Goal: Transaction & Acquisition: Download file/media

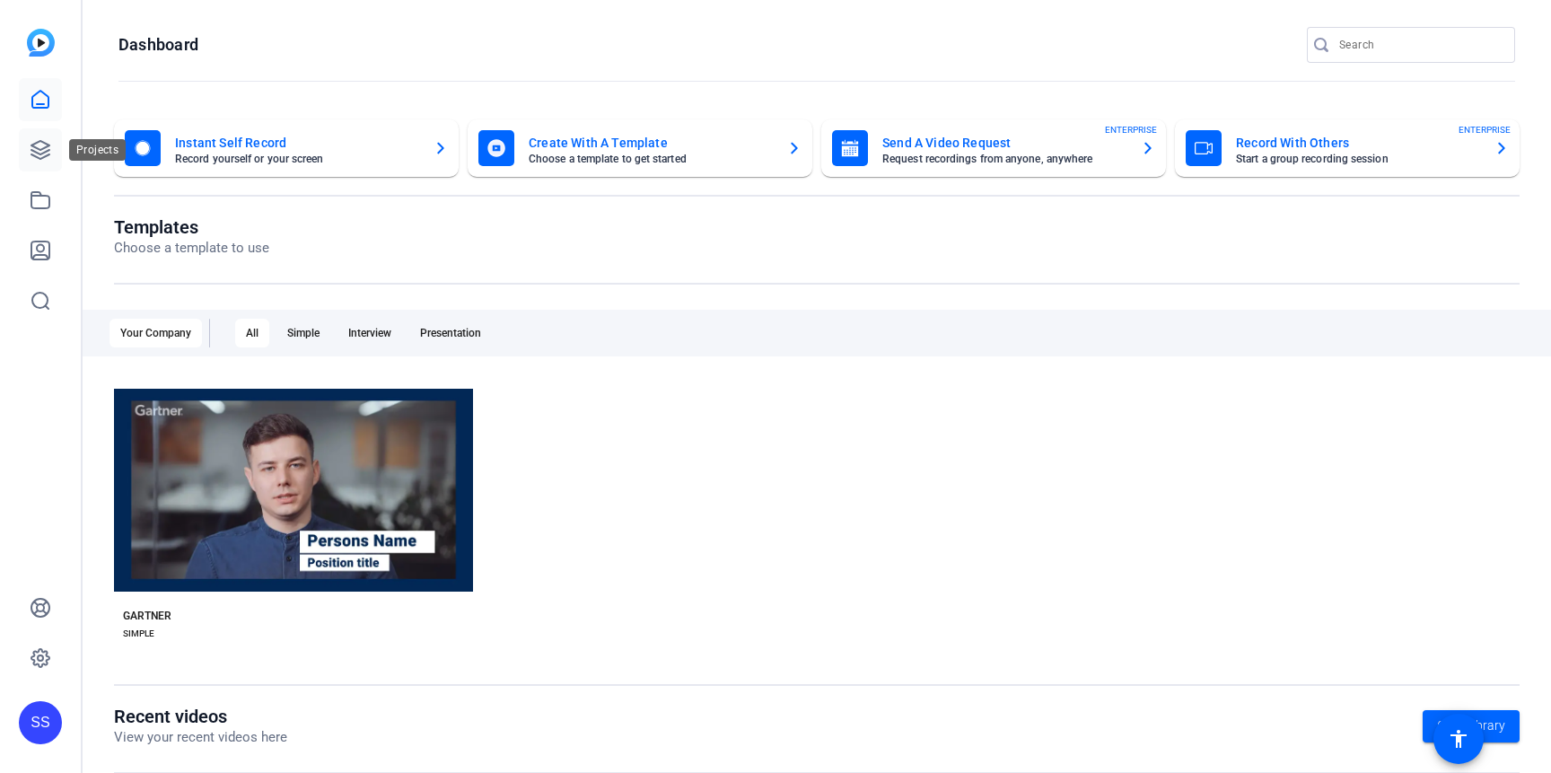
click at [47, 152] on icon at bounding box center [41, 150] width 22 height 22
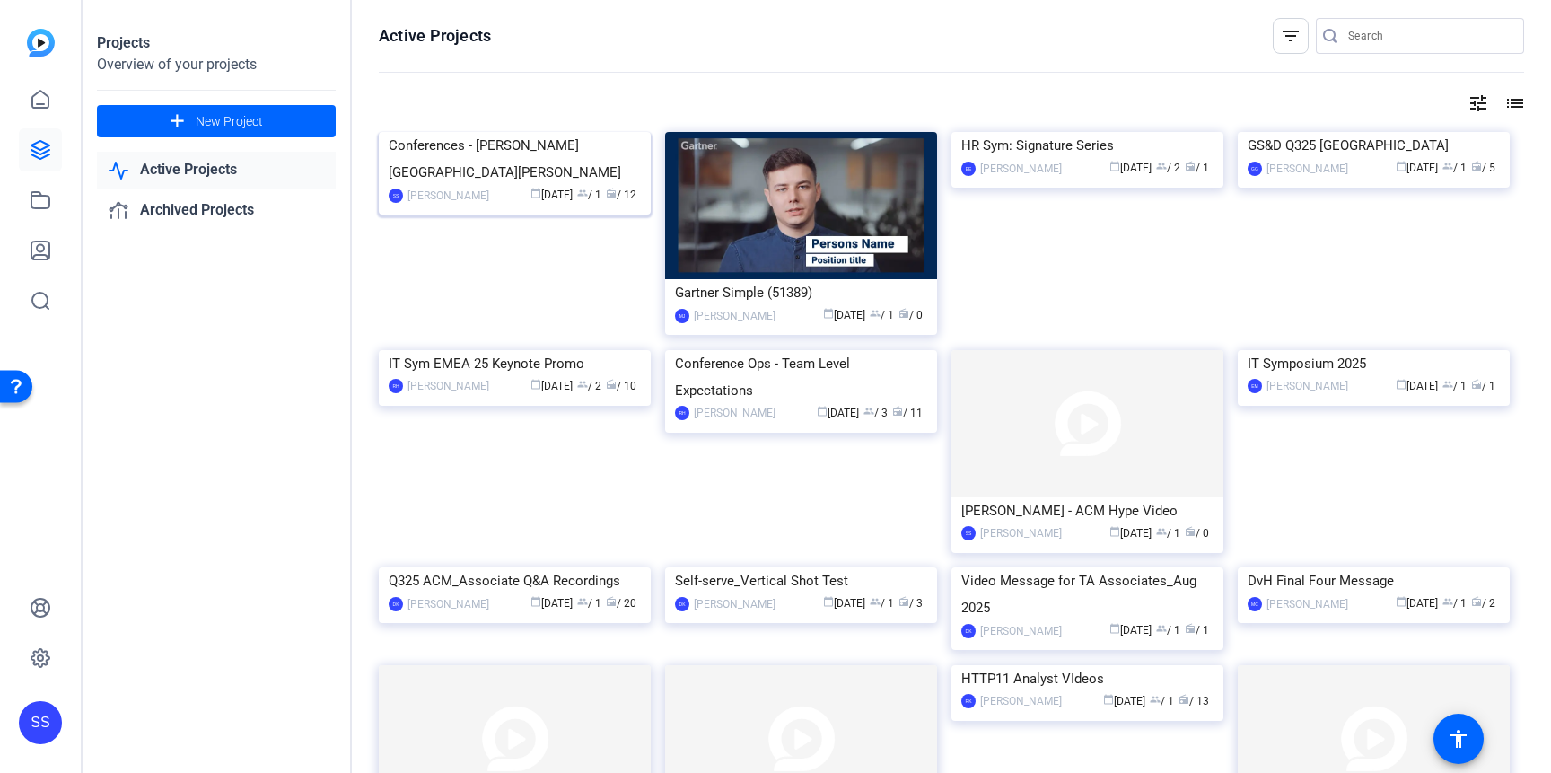
click at [565, 132] on img at bounding box center [515, 132] width 272 height 0
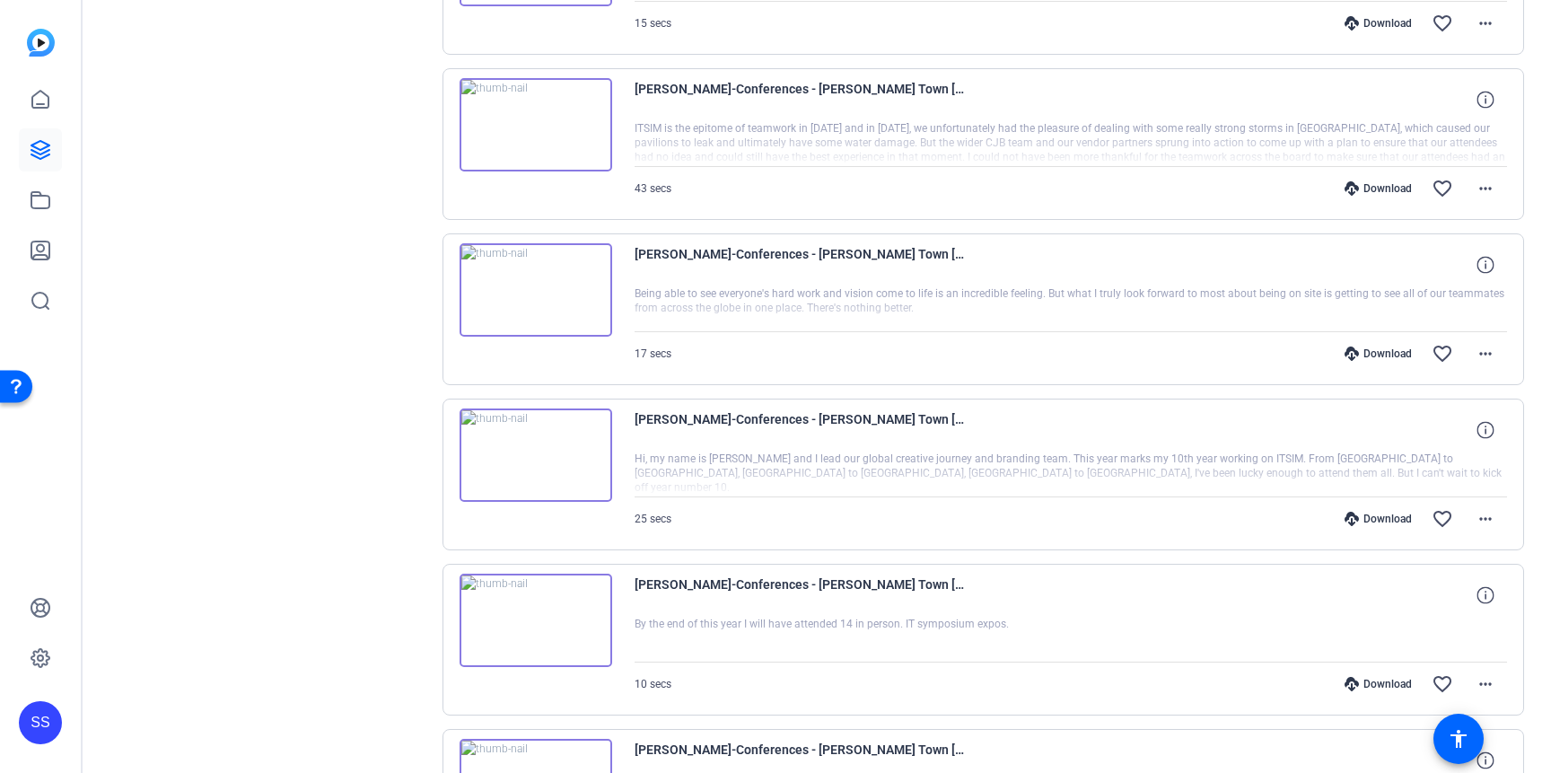
scroll to position [963, 0]
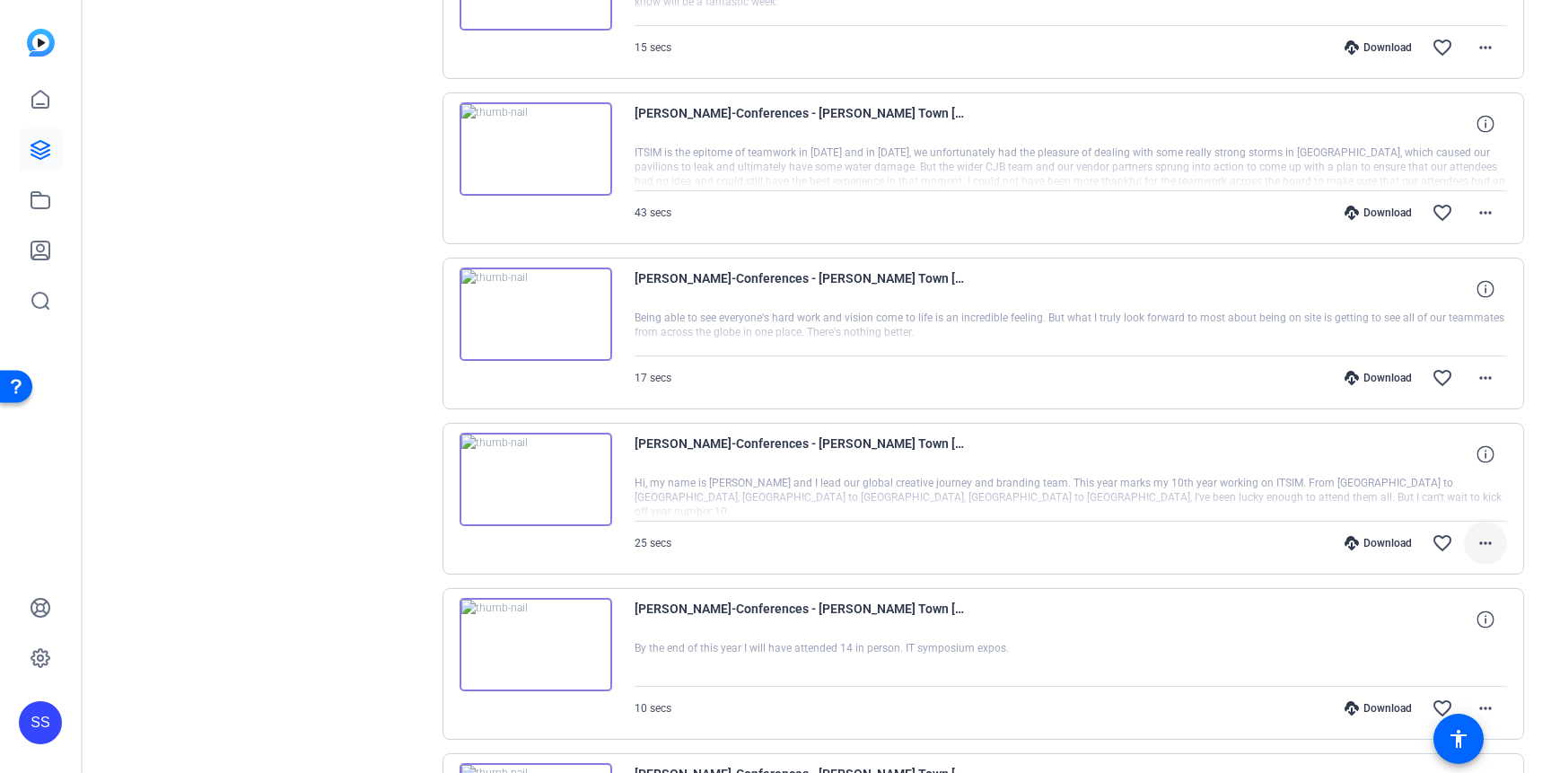
click at [1490, 546] on mat-icon "more_horiz" at bounding box center [1486, 543] width 22 height 22
click at [1444, 365] on span "Download MP4" at bounding box center [1439, 372] width 108 height 22
click at [1489, 373] on mat-icon "more_horiz" at bounding box center [1486, 378] width 22 height 22
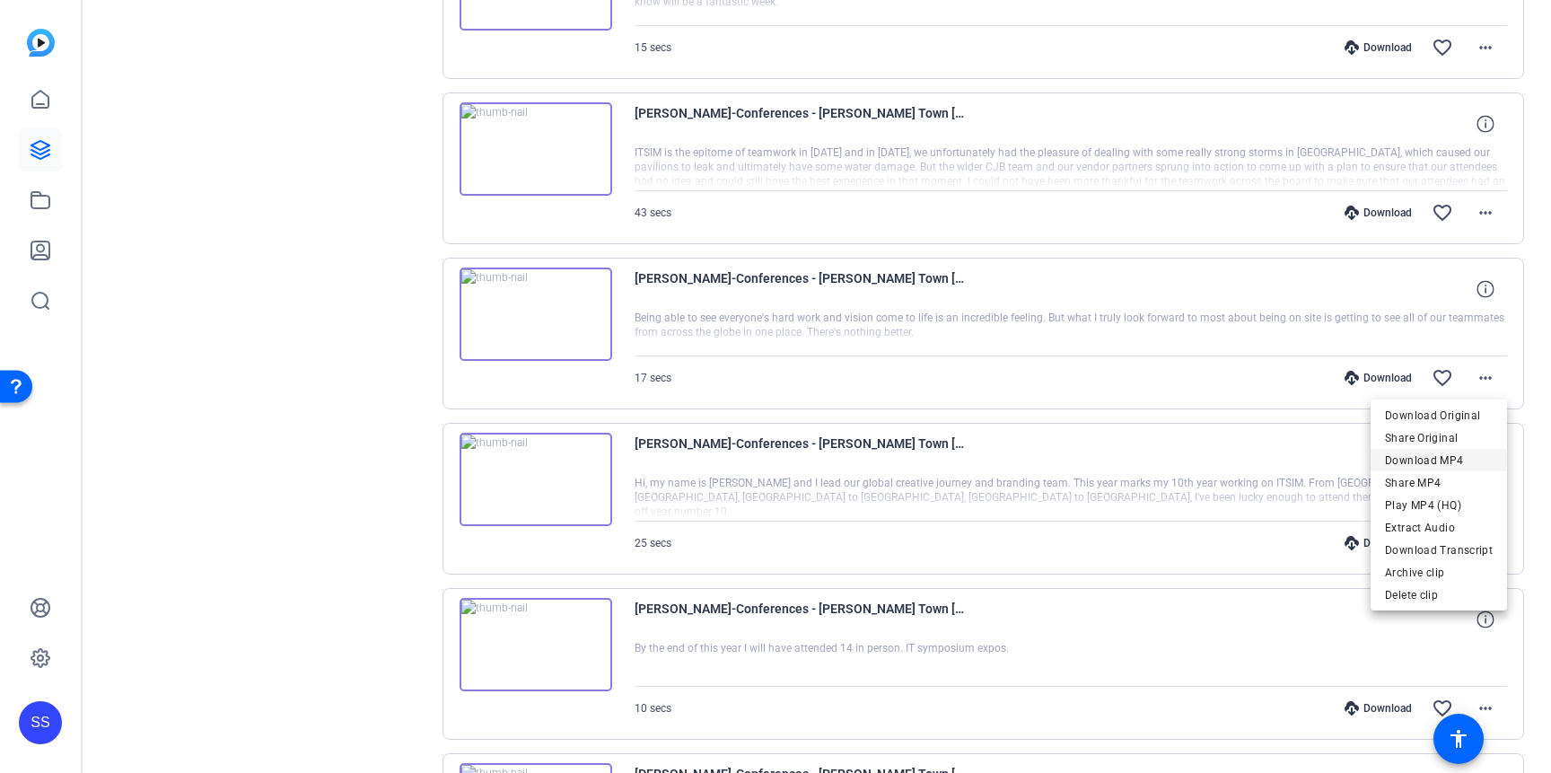
click at [1436, 456] on span "Download MP4" at bounding box center [1439, 461] width 108 height 22
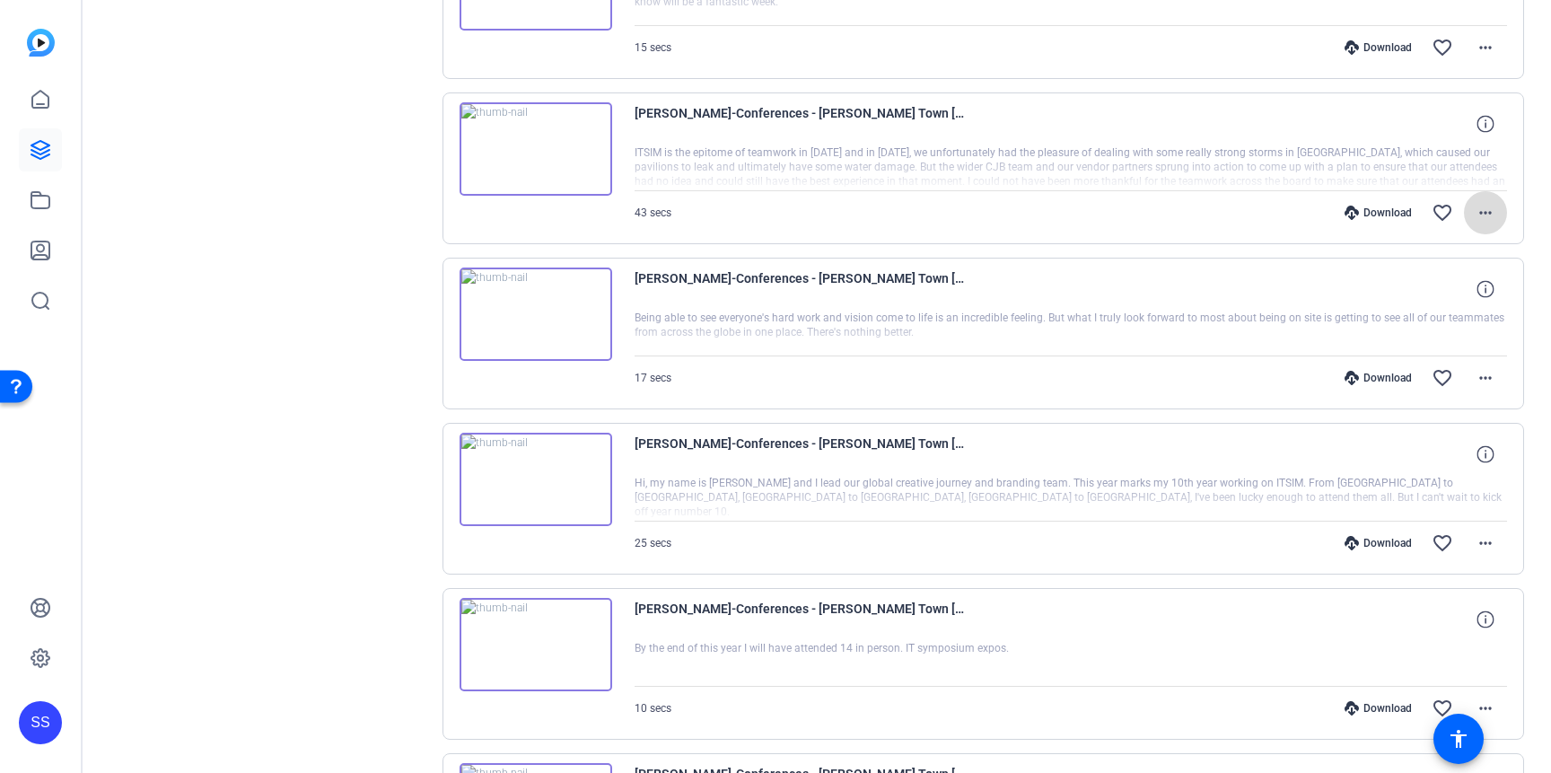
click at [1480, 220] on mat-icon "more_horiz" at bounding box center [1486, 213] width 22 height 22
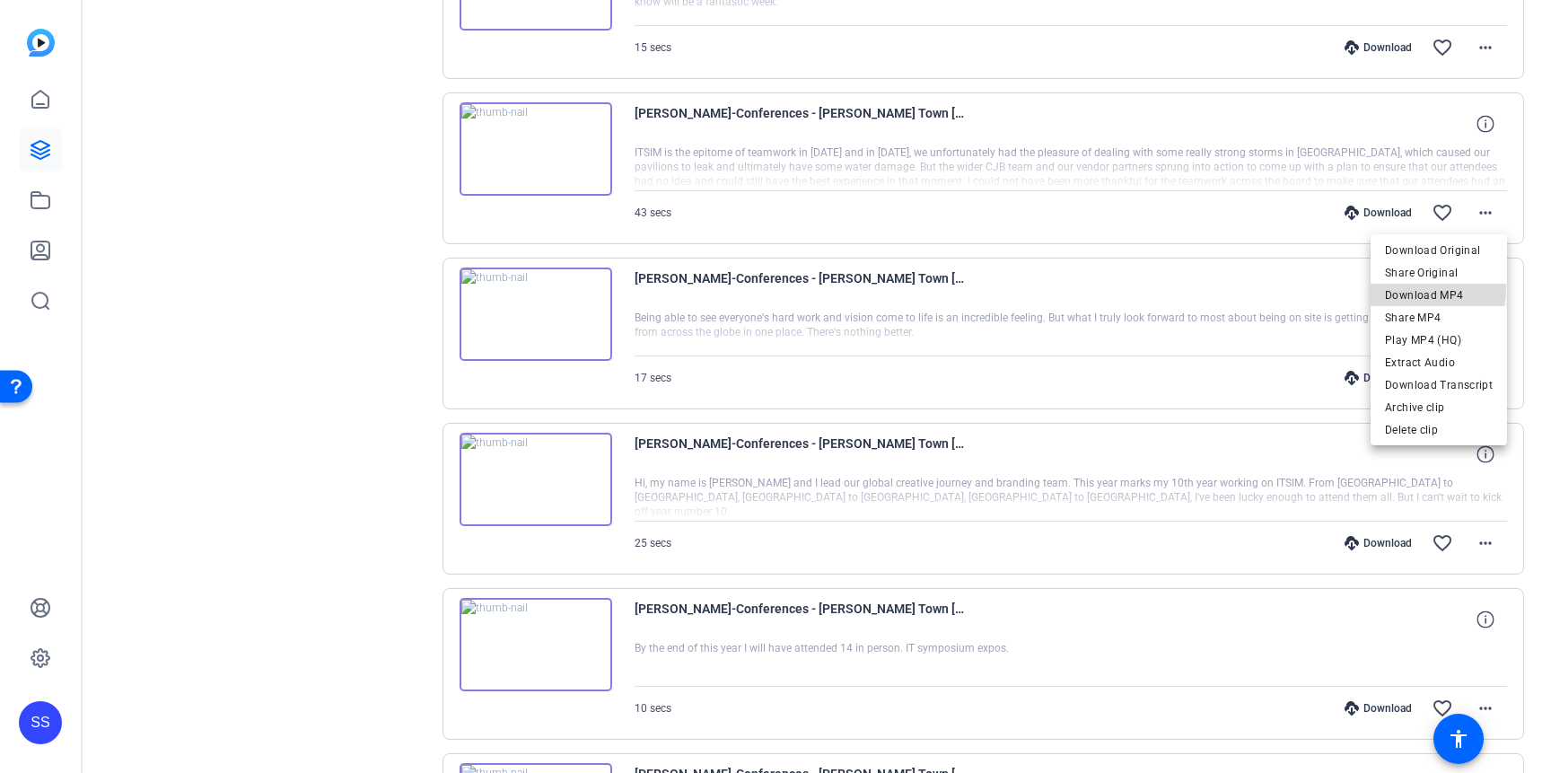
click at [1435, 289] on span "Download MP4" at bounding box center [1439, 296] width 108 height 22
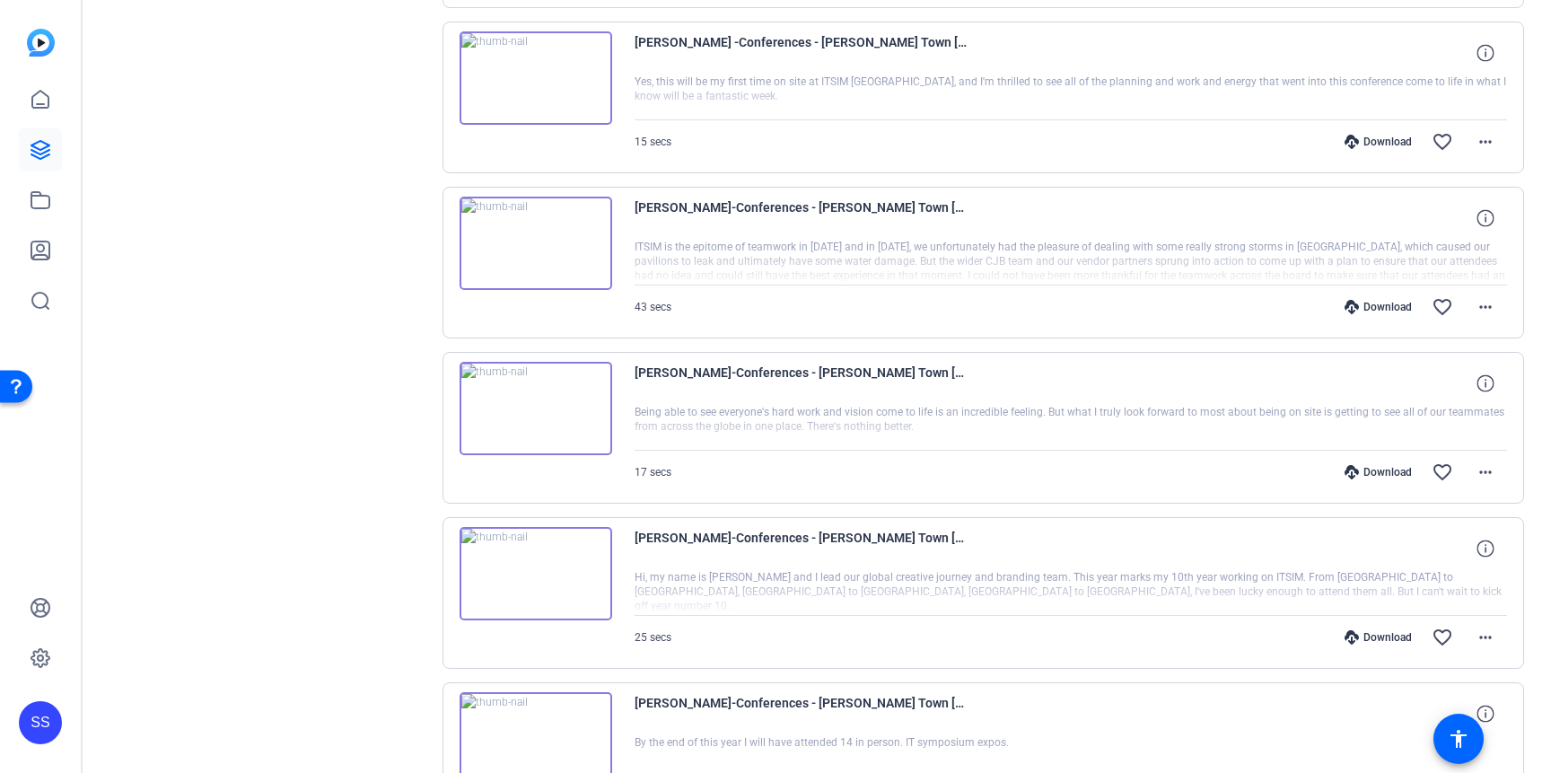
scroll to position [868, 0]
click at [1480, 146] on mat-icon "more_horiz" at bounding box center [1486, 143] width 22 height 22
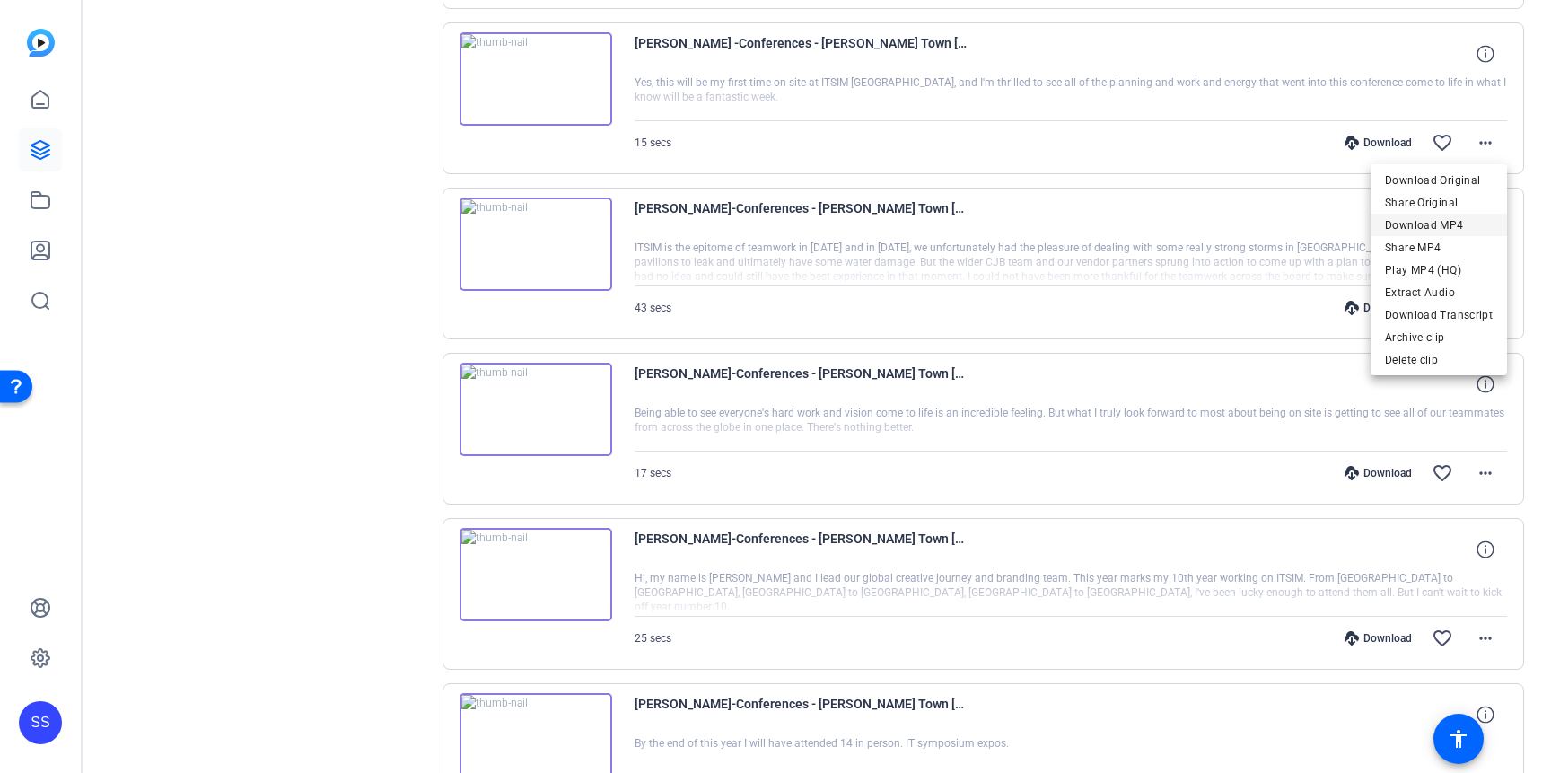
click at [1443, 222] on span "Download MP4" at bounding box center [1439, 226] width 108 height 22
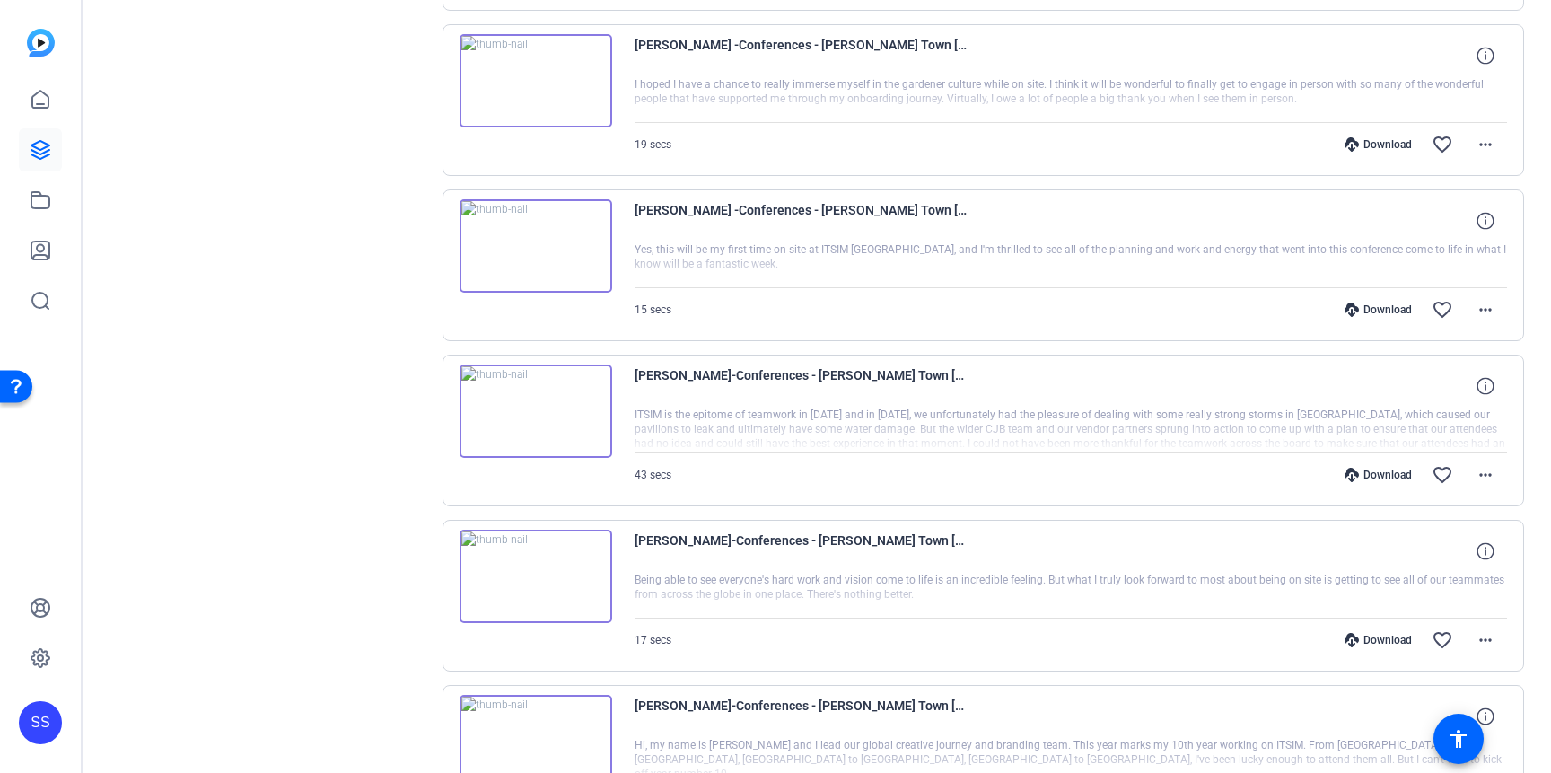
scroll to position [693, 0]
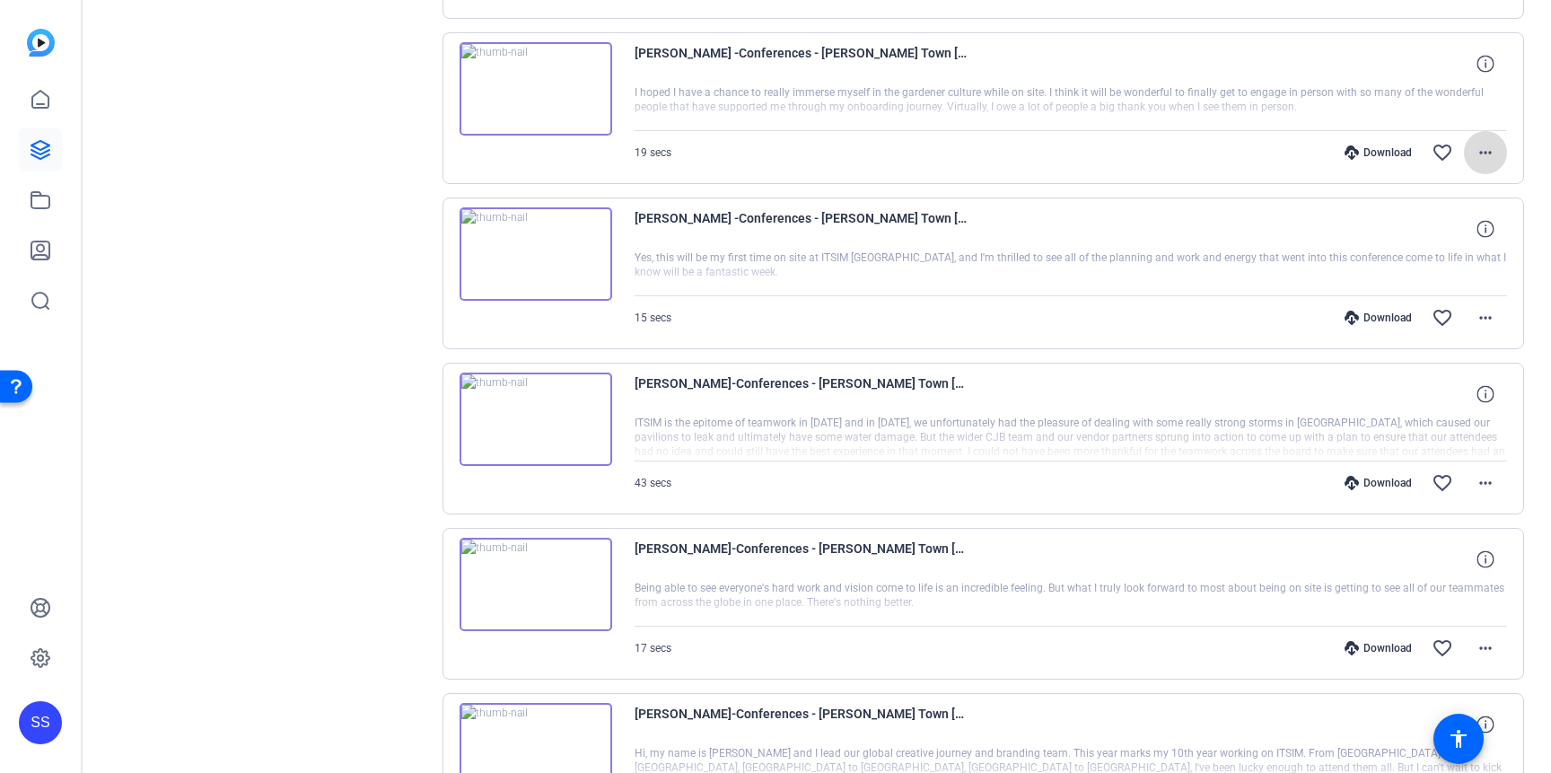
click at [1483, 148] on mat-icon "more_horiz" at bounding box center [1486, 153] width 22 height 22
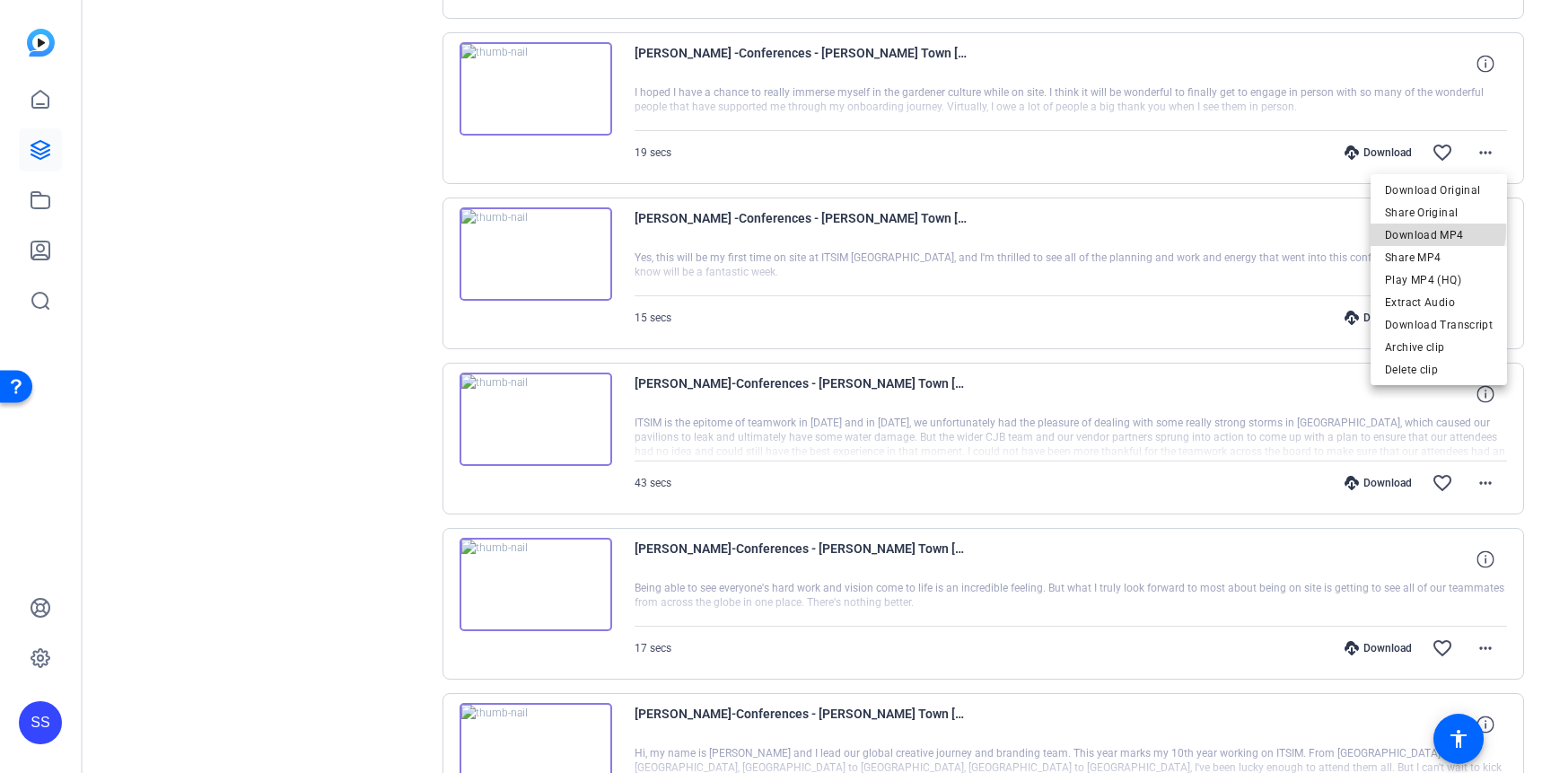
click at [1438, 230] on span "Download MP4" at bounding box center [1439, 235] width 108 height 22
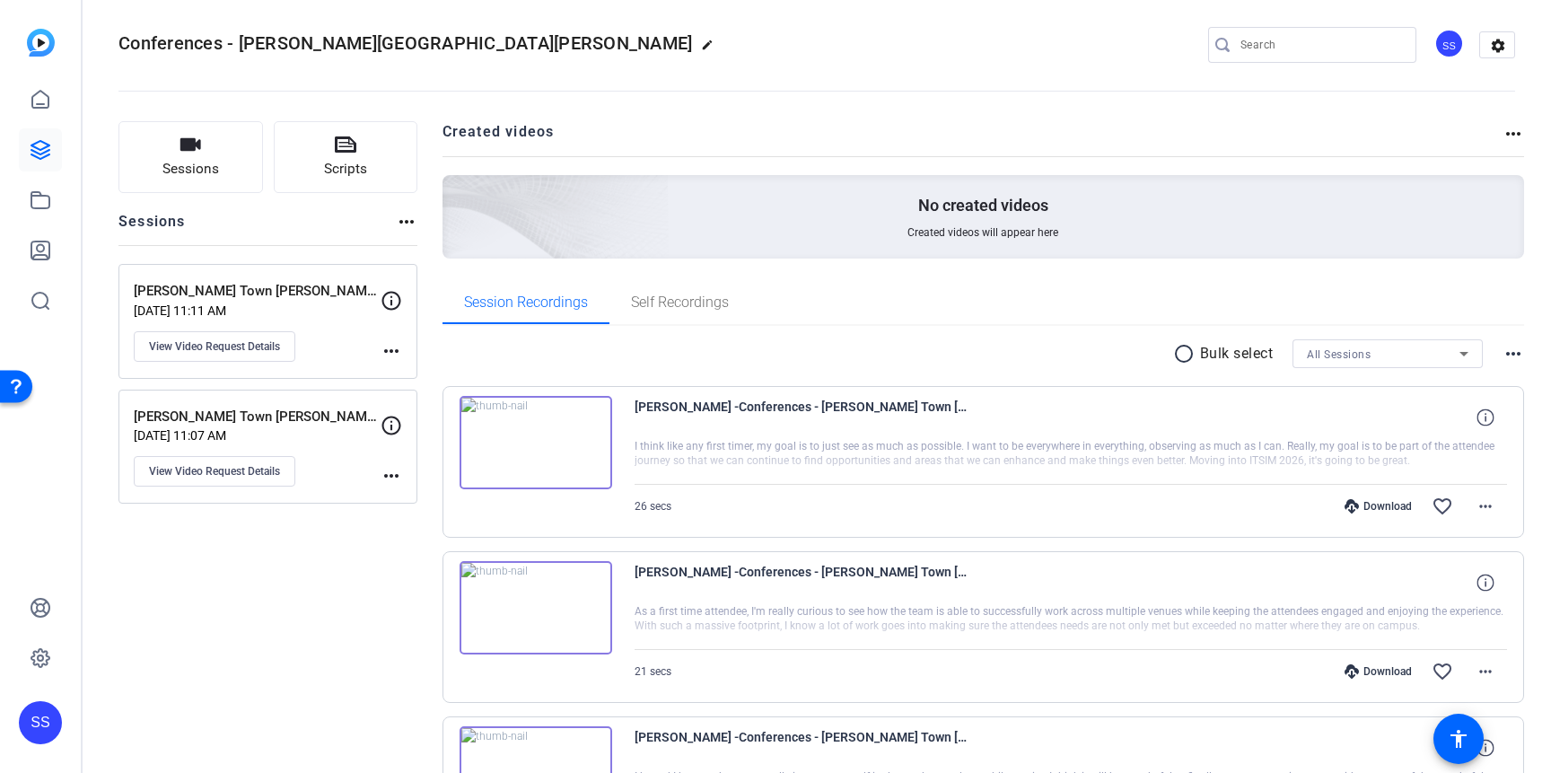
scroll to position [0, 0]
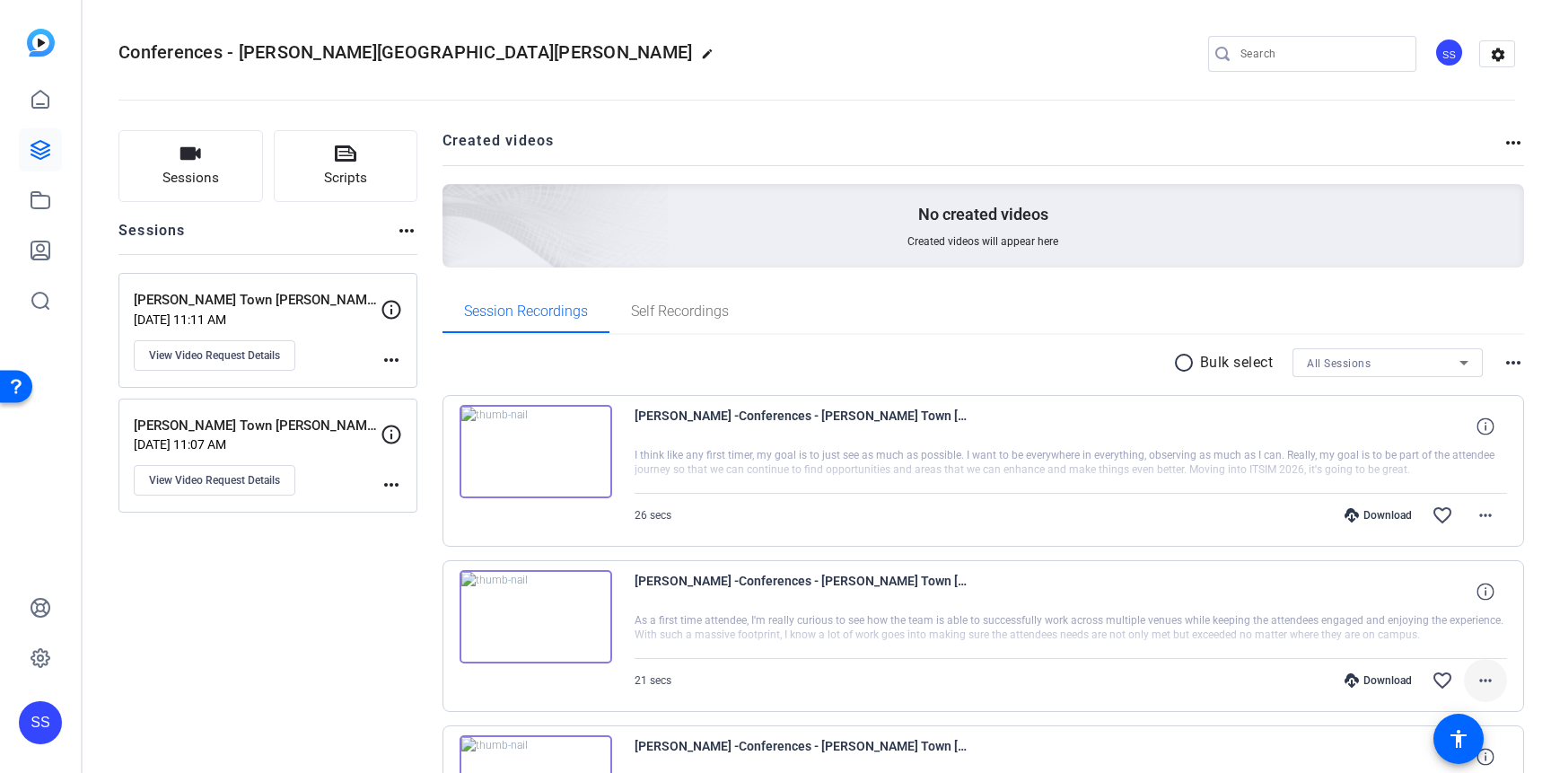
click at [1484, 679] on mat-icon "more_horiz" at bounding box center [1486, 681] width 22 height 22
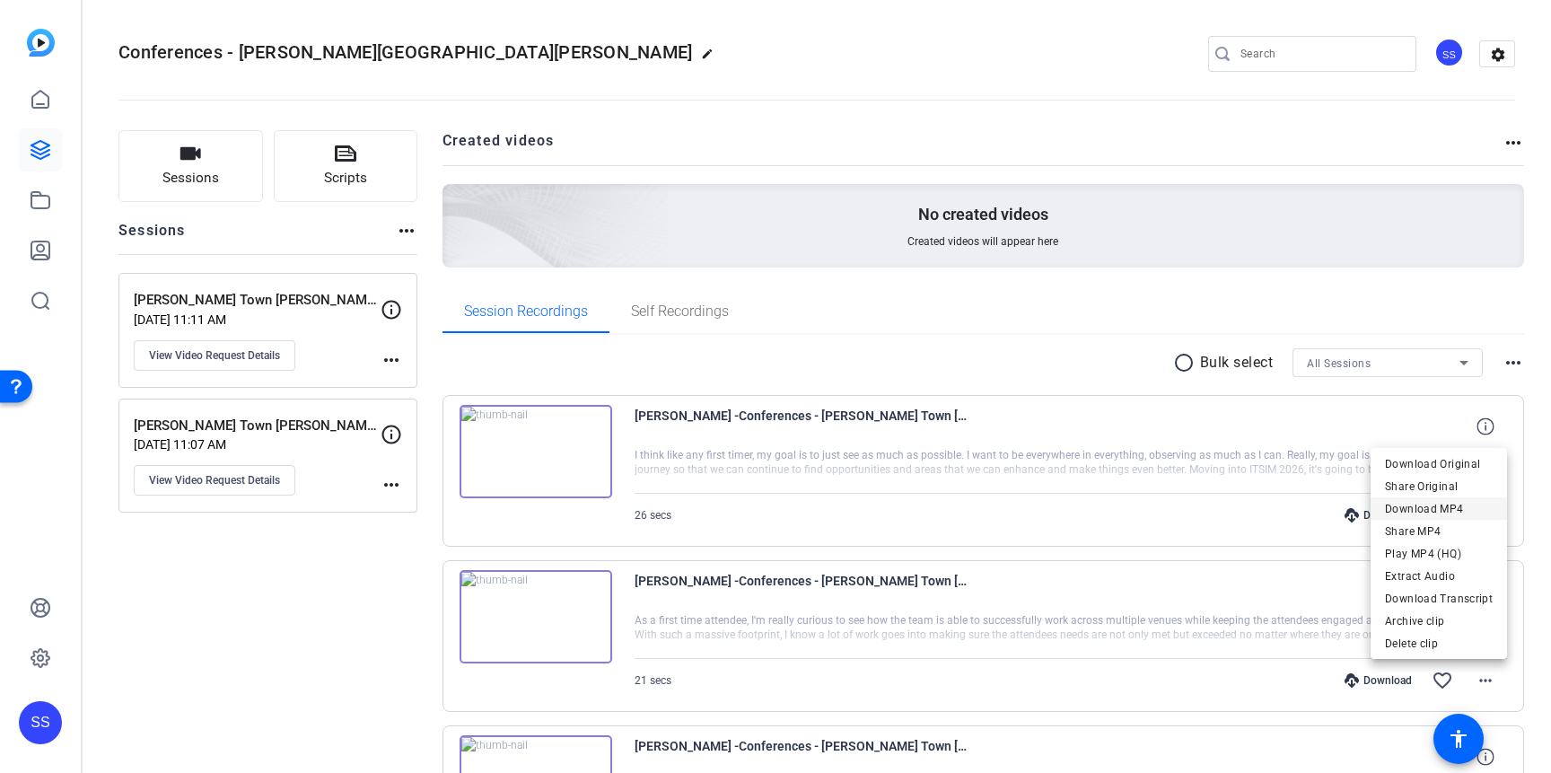
click at [1424, 506] on span "Download MP4" at bounding box center [1439, 509] width 108 height 22
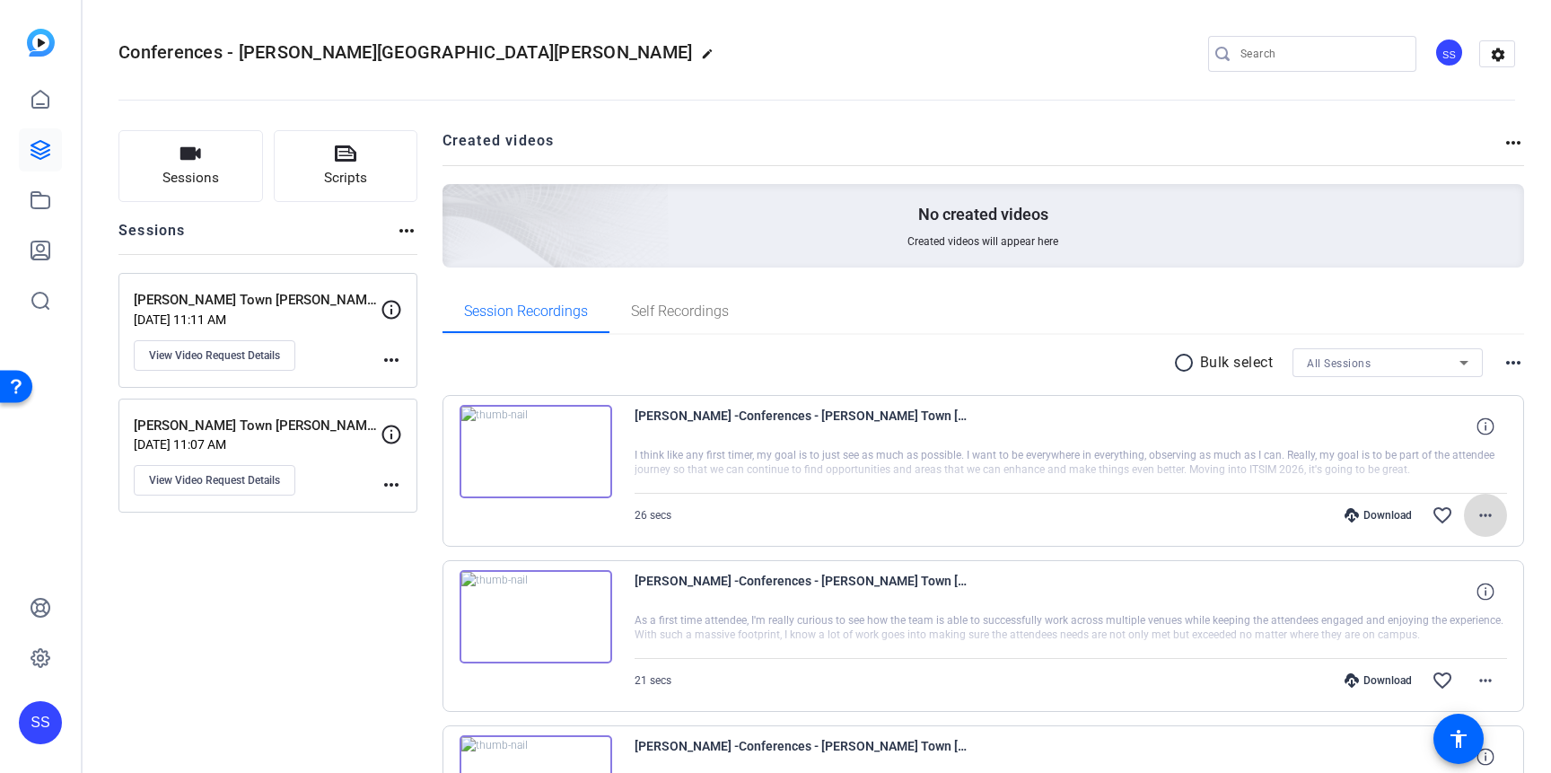
click at [1482, 513] on mat-icon "more_horiz" at bounding box center [1486, 516] width 22 height 22
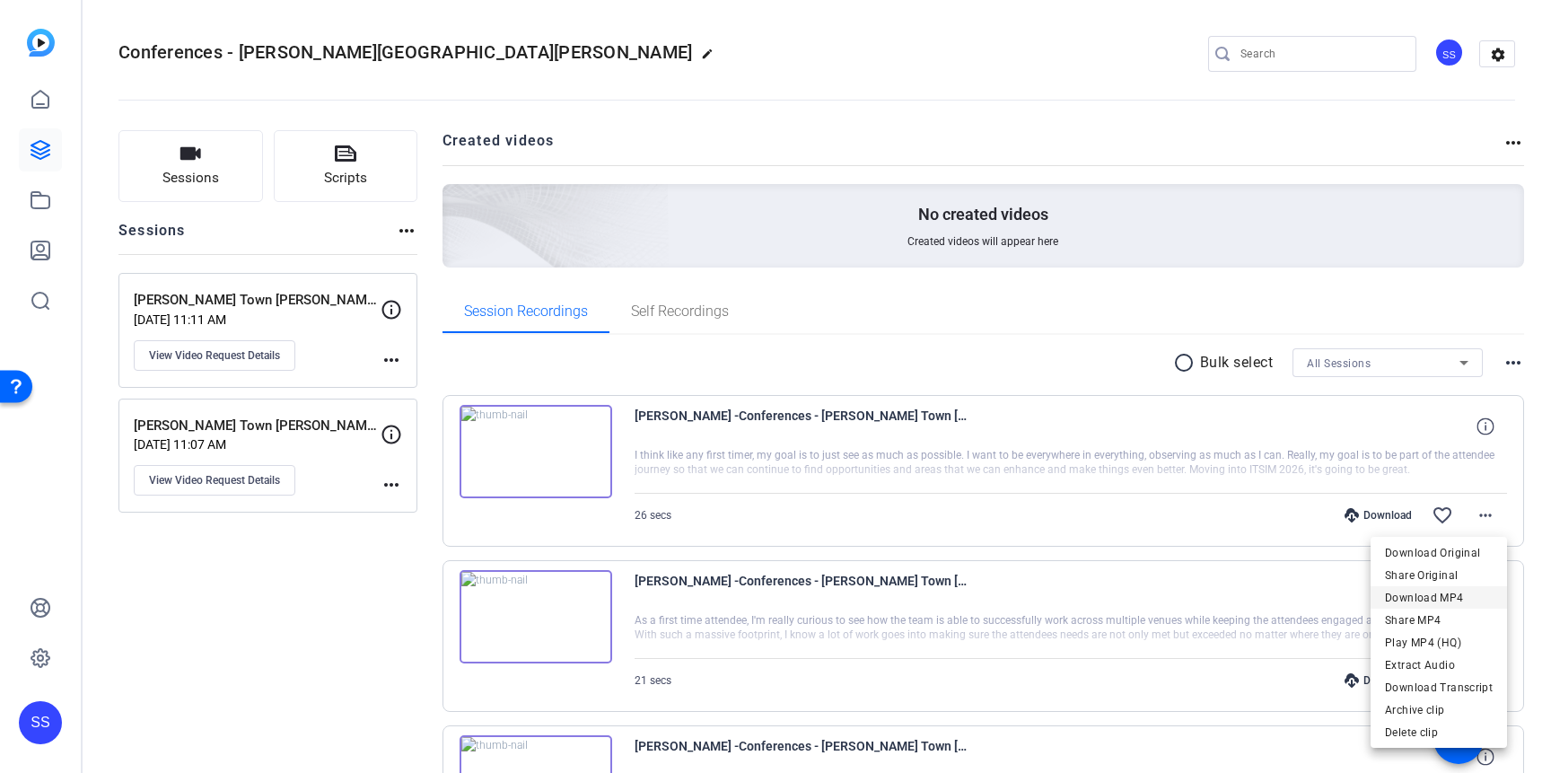
click at [1450, 595] on span "Download MP4" at bounding box center [1439, 598] width 108 height 22
